Goal: Obtain resource: Download file/media

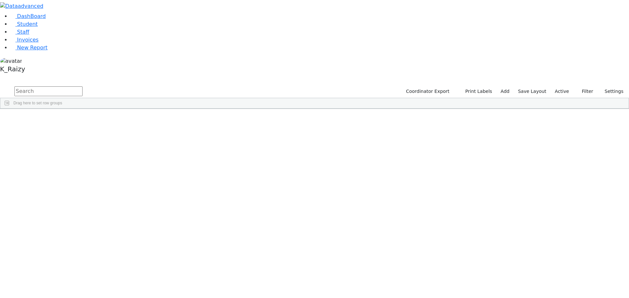
click at [83, 86] on input "text" at bounding box center [48, 91] width 68 height 10
type input "[PERSON_NAME]"
click at [114, 119] on div "Azreil" at bounding box center [95, 123] width 39 height 9
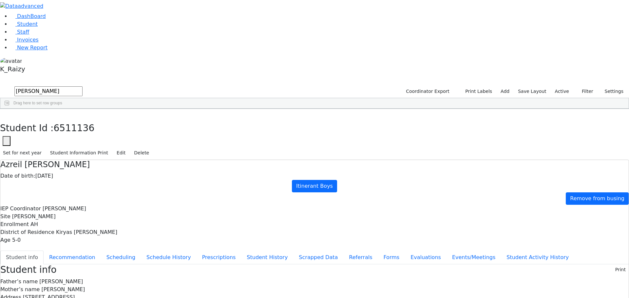
drag, startPoint x: 254, startPoint y: 246, endPoint x: 200, endPoint y: 245, distance: 53.7
copy span "5 Minkach Wy #102"
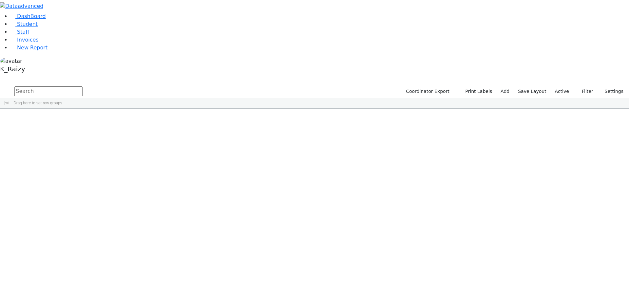
click at [83, 86] on input "text" at bounding box center [48, 91] width 68 height 10
type input "jacob"
click at [114, 285] on div "[DEMOGRAPHIC_DATA]" at bounding box center [95, 289] width 39 height 9
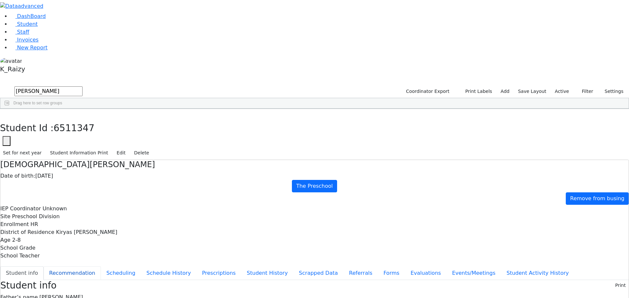
click at [101, 267] on button "Recommendation" at bounding box center [72, 274] width 57 height 14
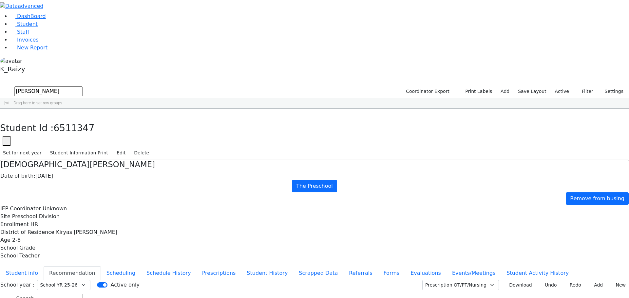
checkbox input "true"
click at [480, 280] on select "Prescription OT/PT/Nursing CPSE OT-PT Presscription Prescription2" at bounding box center [460, 285] width 77 height 10
select select "CPSE OT-PT Presscription"
click at [430, 280] on select "Prescription OT/PT/Nursing CPSE OT-PT Presscription Prescription2" at bounding box center [460, 285] width 77 height 10
click at [501, 280] on button "Download" at bounding box center [517, 285] width 33 height 10
